Goal: Task Accomplishment & Management: Complete application form

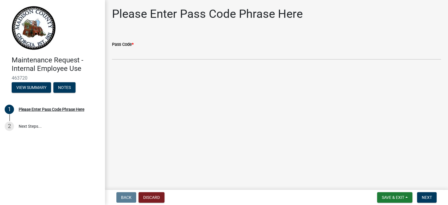
click at [144, 46] on div "Pass Code *" at bounding box center [276, 44] width 329 height 7
click at [133, 43] on span "*" at bounding box center [133, 44] width 2 height 5
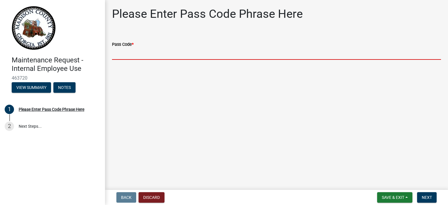
click at [133, 48] on input "Pass Code *" at bounding box center [276, 54] width 329 height 12
click at [142, 49] on input "Pass Code *" at bounding box center [276, 54] width 329 height 12
type input "BGMR2025"
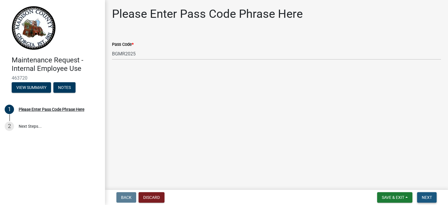
click at [428, 197] on span "Next" at bounding box center [427, 197] width 10 height 5
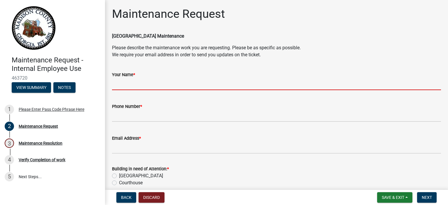
click at [149, 84] on input "Your Name *" at bounding box center [276, 84] width 329 height 12
type input "[PERSON_NAME]"
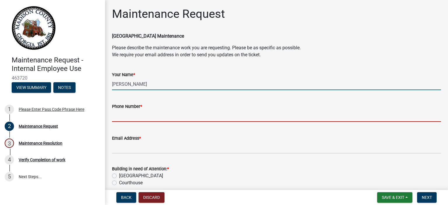
type input "7063404237"
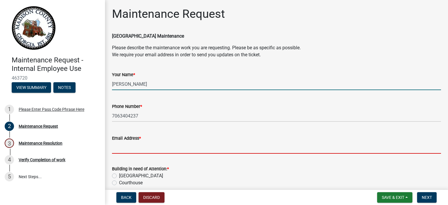
type input "[PERSON_NAME][EMAIL_ADDRESS][PERSON_NAME][DOMAIN_NAME]"
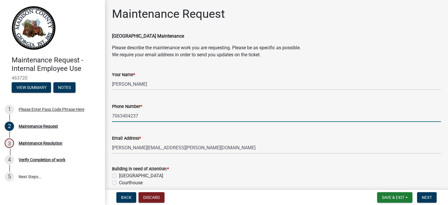
drag, startPoint x: 143, startPoint y: 118, endPoint x: 121, endPoint y: 116, distance: 22.9
click at [121, 116] on input "7063404237" at bounding box center [276, 116] width 329 height 12
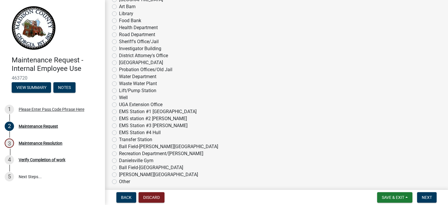
scroll to position [234, 0]
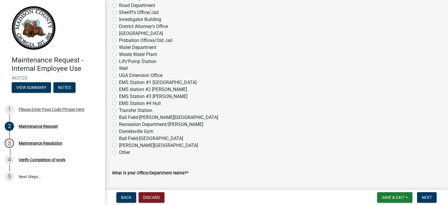
type input "7062471446"
click at [119, 153] on label "Other" at bounding box center [124, 152] width 11 height 7
click at [119, 153] on input "Other" at bounding box center [121, 151] width 4 height 4
radio input "true"
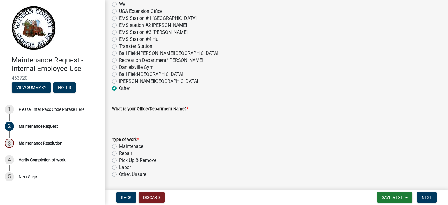
scroll to position [321, 0]
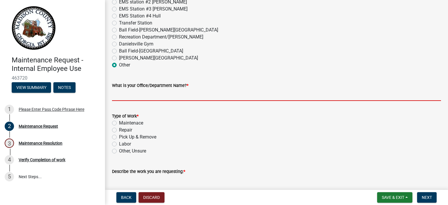
click at [130, 94] on input "What is your Office/Department Name? *" at bounding box center [276, 95] width 329 height 12
type input "Madison IDD Fine Finish"
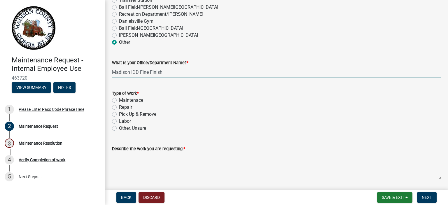
scroll to position [350, 0]
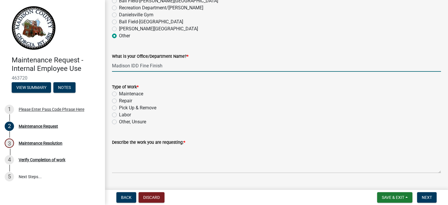
click at [119, 101] on label "Repair" at bounding box center [125, 101] width 13 height 7
click at [119, 101] on input "Repair" at bounding box center [121, 100] width 4 height 4
radio input "true"
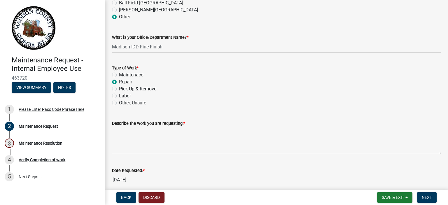
scroll to position [380, 0]
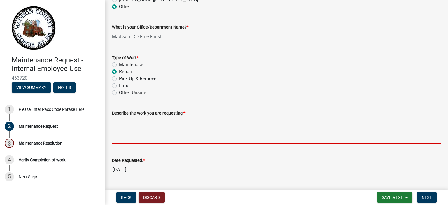
click at [130, 140] on textarea "Describe the work you are requesting: *" at bounding box center [276, 130] width 329 height 27
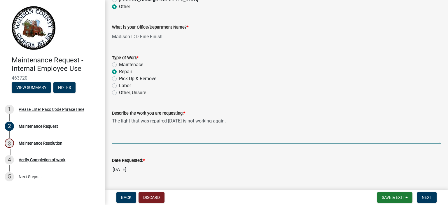
click at [189, 121] on textarea "The light that was repaired yesterday is not working again." at bounding box center [276, 130] width 329 height 27
click at [247, 121] on textarea "The light that was repaired [DATE] is not working again." at bounding box center [276, 130] width 329 height 27
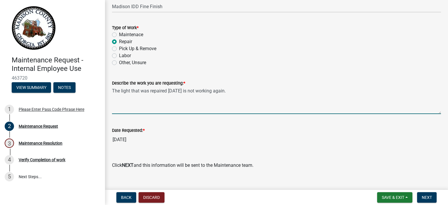
scroll to position [418, 0]
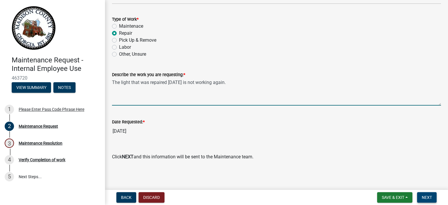
type textarea "The light that was repaired [DATE] is not working again."
click at [428, 197] on span "Next" at bounding box center [427, 197] width 10 height 5
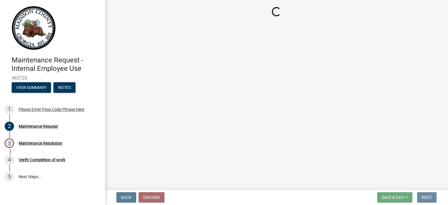
scroll to position [0, 0]
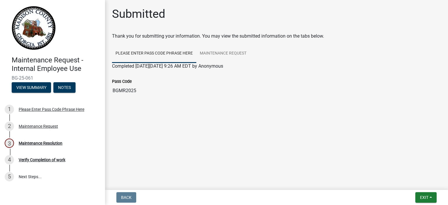
click at [152, 56] on link "Please Enter Pass Code Phrase Here" at bounding box center [154, 53] width 84 height 19
click at [230, 55] on link "Maintenance Request" at bounding box center [223, 53] width 54 height 19
click at [422, 197] on span "Exit" at bounding box center [424, 197] width 8 height 5
click at [408, 182] on button "Save & Exit" at bounding box center [414, 182] width 47 height 14
